Goal: Task Accomplishment & Management: Use online tool/utility

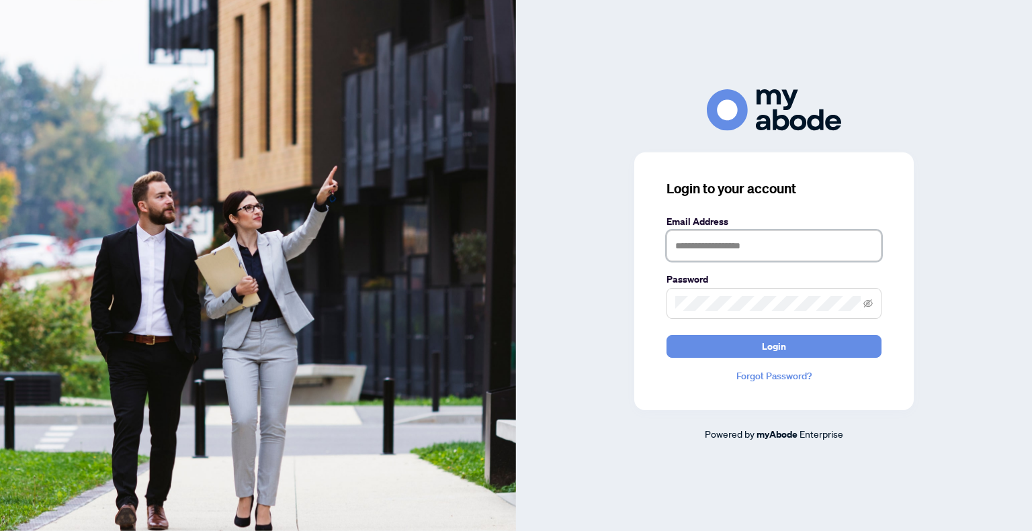
click at [750, 249] on input "text" at bounding box center [774, 245] width 215 height 31
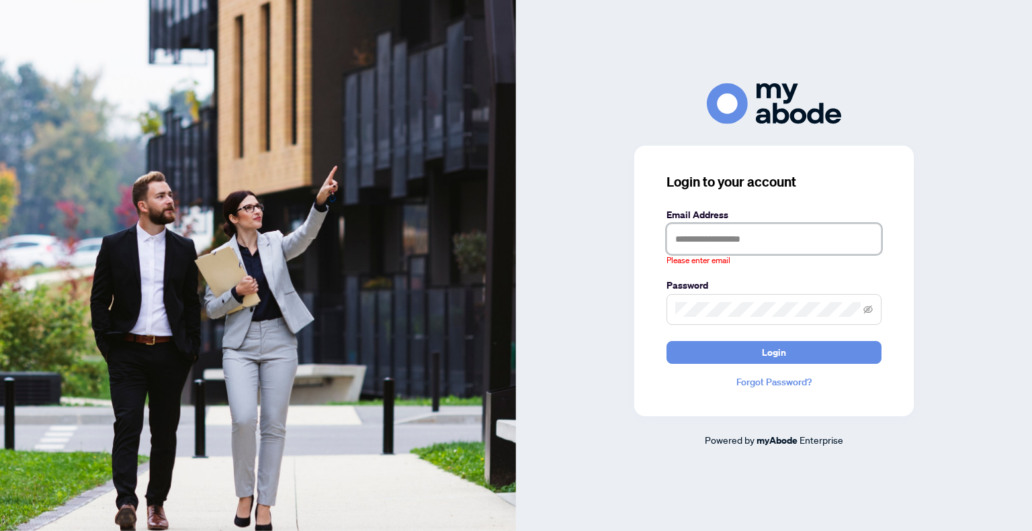
type input "**********"
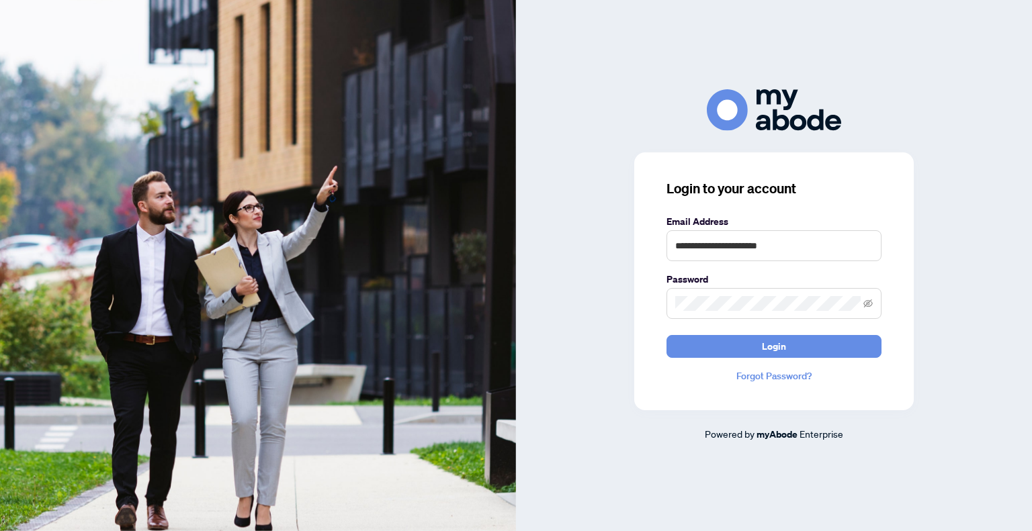
click at [706, 351] on button "Login" at bounding box center [774, 346] width 215 height 23
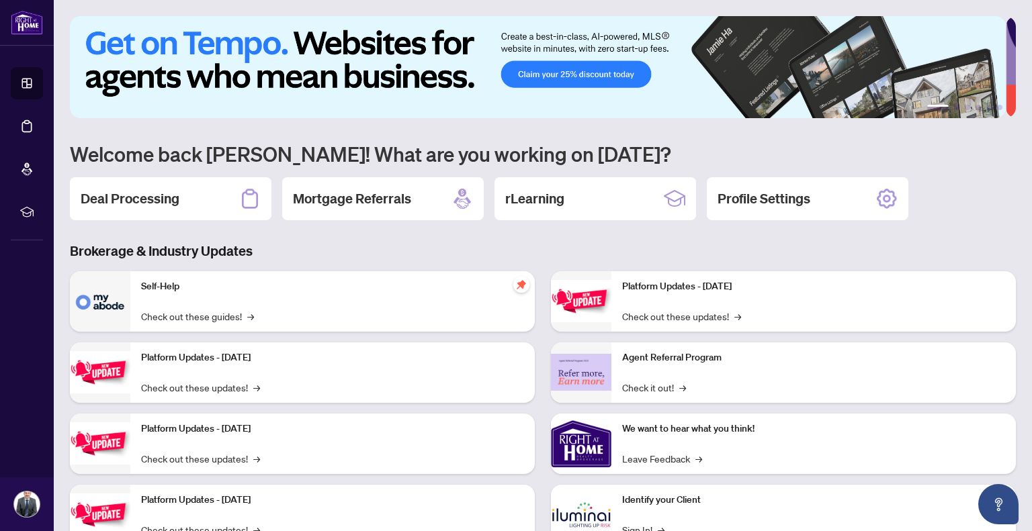
click at [155, 198] on h2 "Deal Processing" at bounding box center [130, 198] width 99 height 19
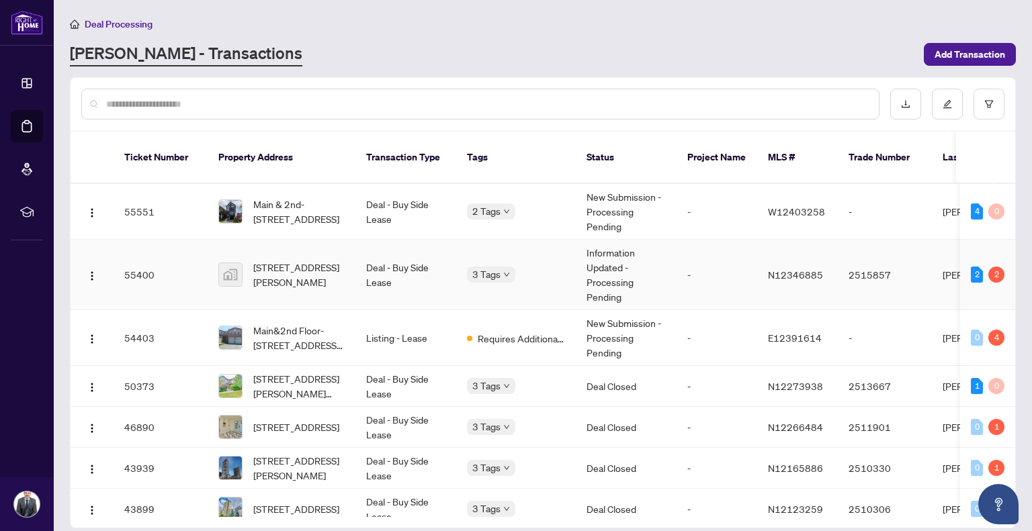
click at [327, 260] on span "[STREET_ADDRESS][PERSON_NAME]" at bounding box center [298, 275] width 91 height 30
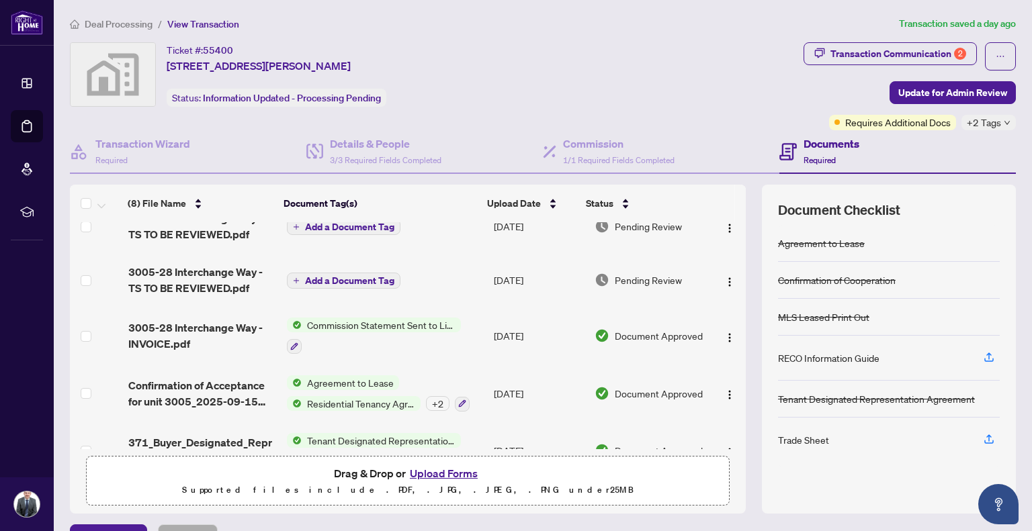
scroll to position [22, 0]
click at [898, 51] on div "Transaction Communication 2" at bounding box center [899, 54] width 136 height 22
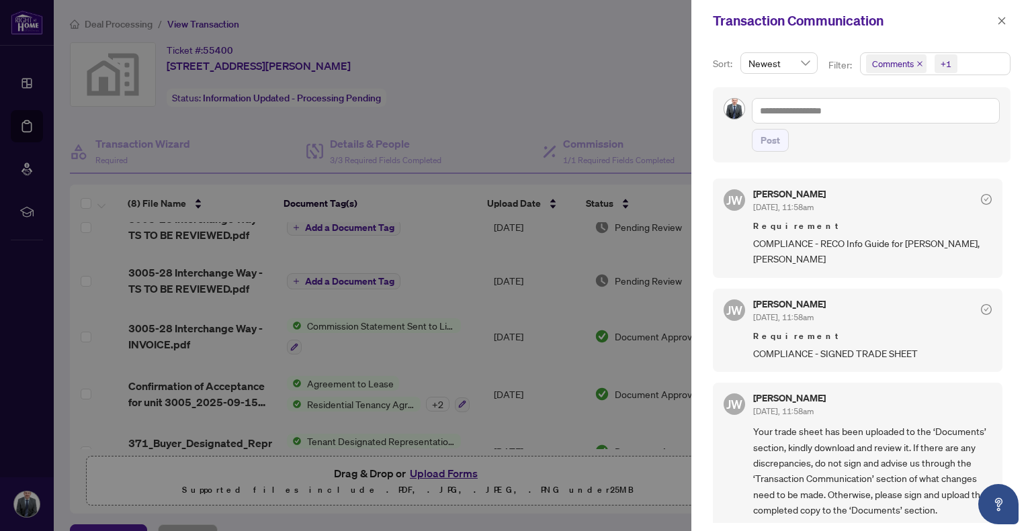
click at [921, 64] on icon "close" at bounding box center [920, 63] width 7 height 7
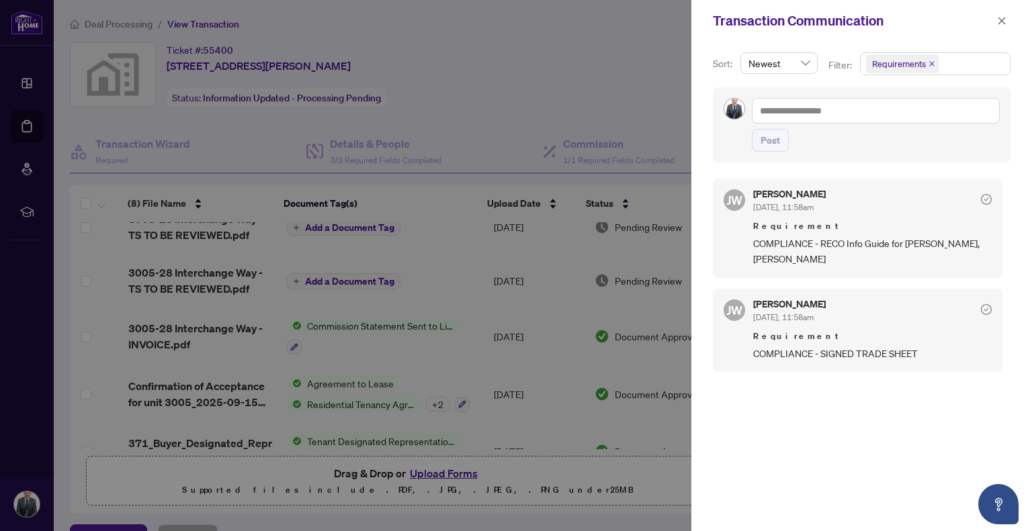
click at [412, 260] on div at bounding box center [516, 265] width 1032 height 531
click at [996, 25] on button "button" at bounding box center [1001, 21] width 17 height 16
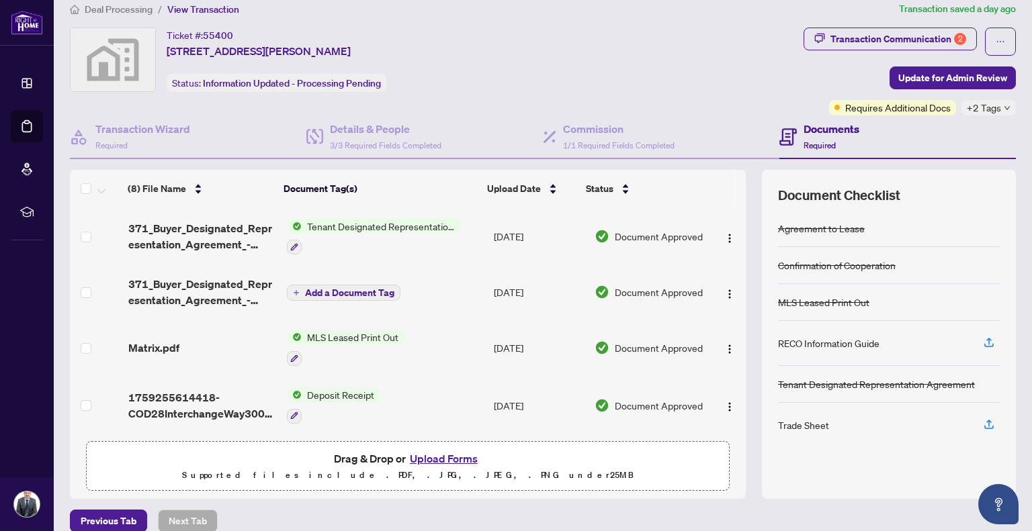
scroll to position [31, 0]
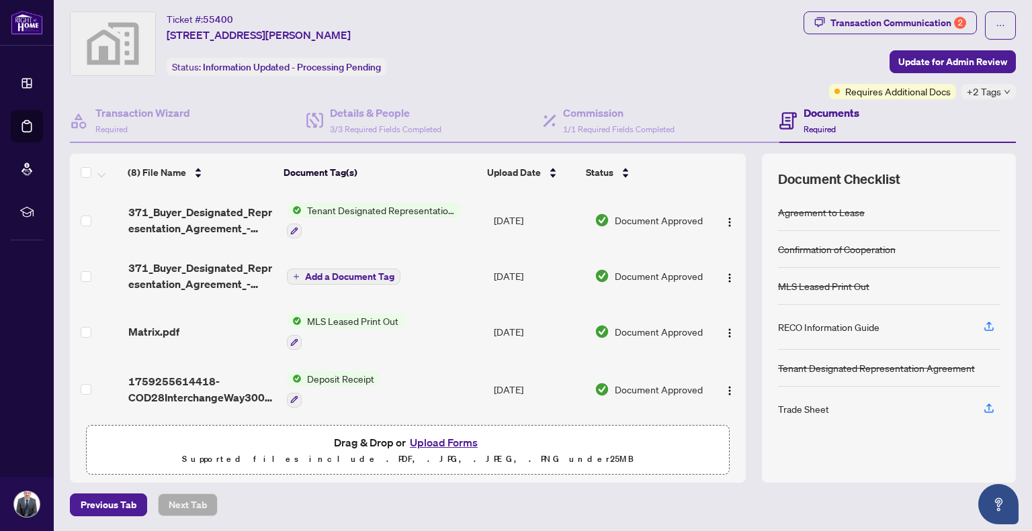
click at [983, 316] on span "button" at bounding box center [989, 327] width 12 height 22
